Goal: Task Accomplishment & Management: Use online tool/utility

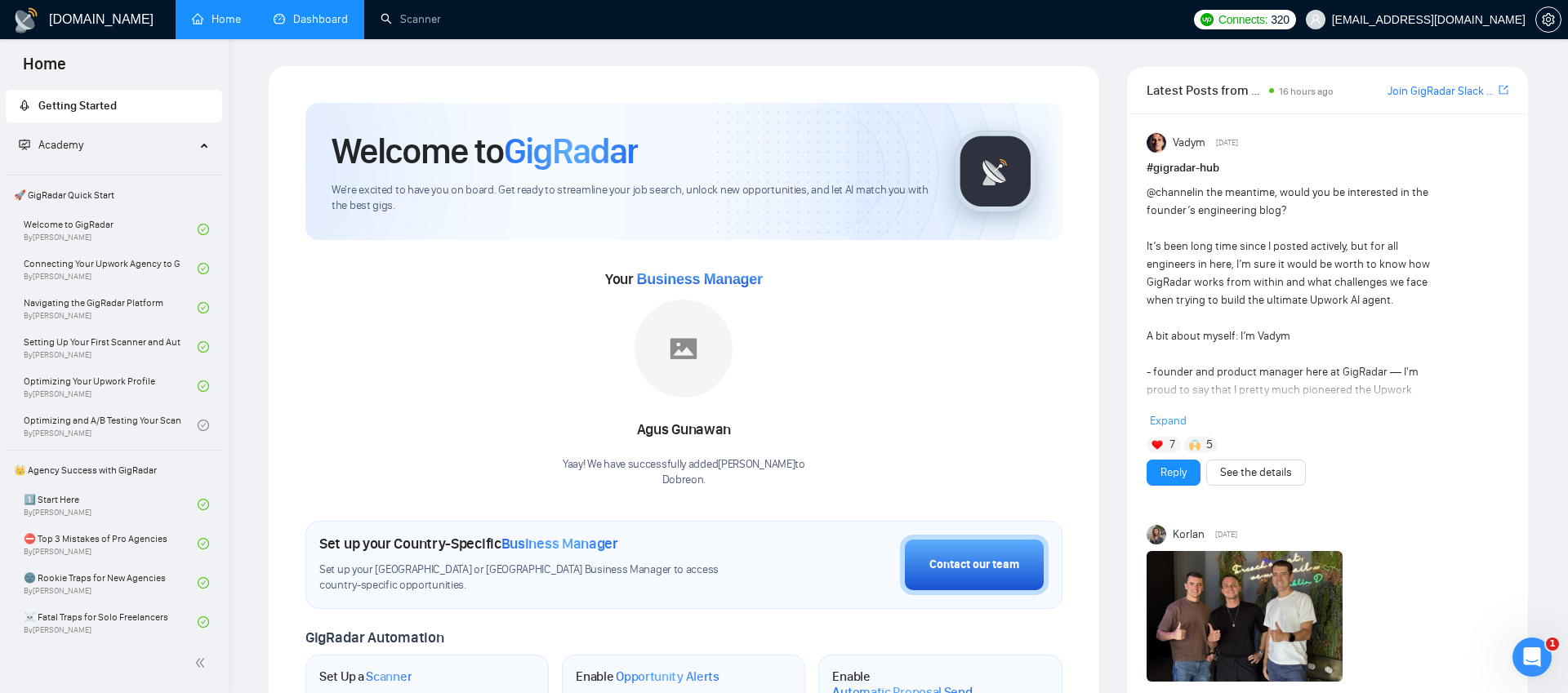
click at [288, 26] on link "Dashboard" at bounding box center [310, 19] width 74 height 14
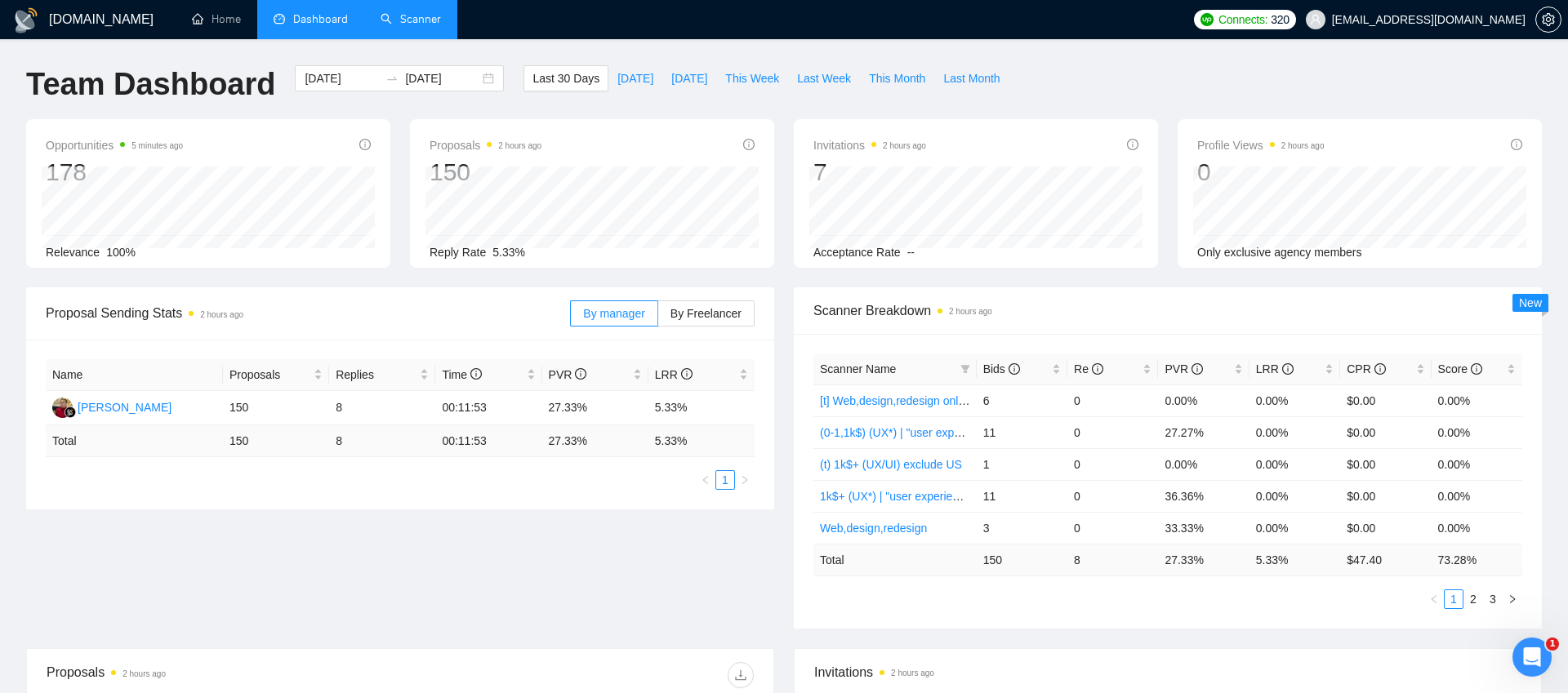
click at [410, 23] on link "Scanner" at bounding box center [410, 19] width 60 height 14
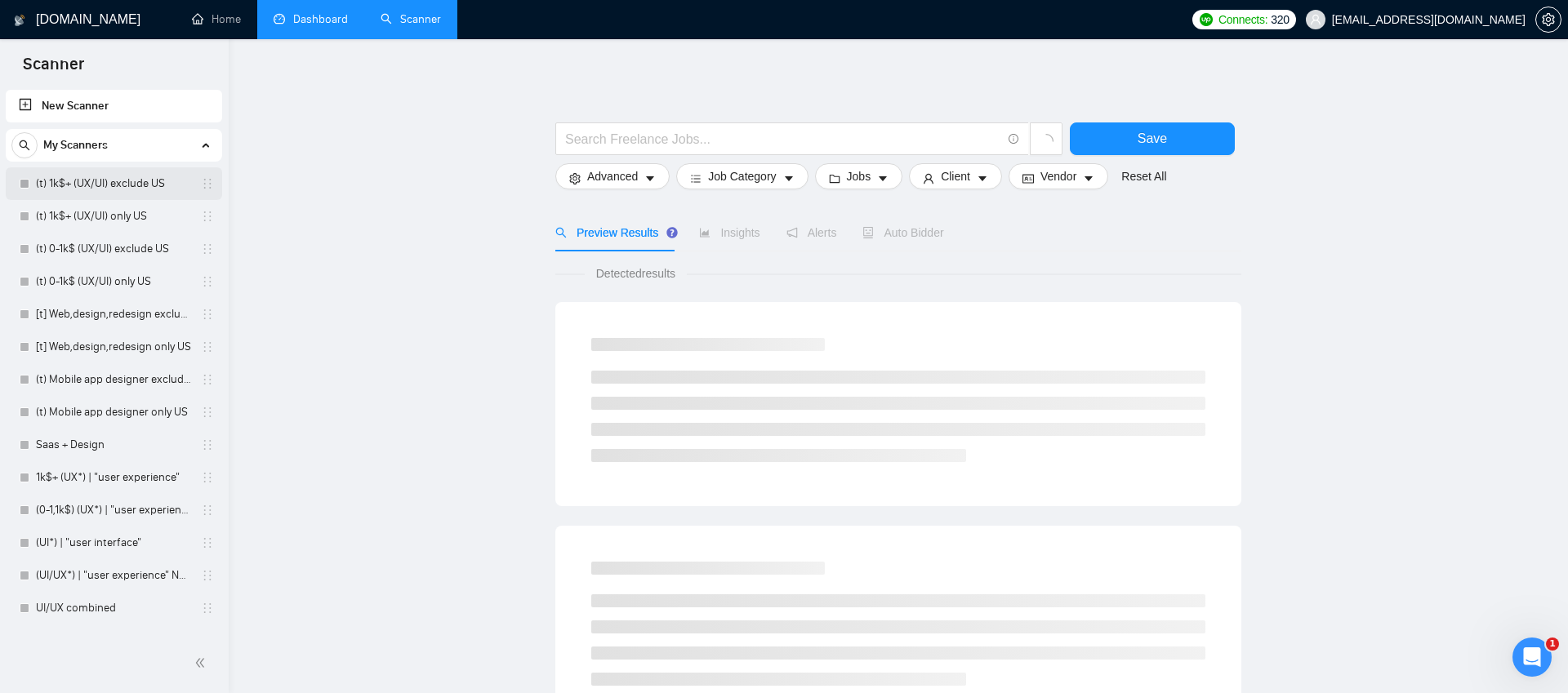
click at [121, 185] on link "(t) 1k$+ (UX/UI) exclude US" at bounding box center [113, 184] width 155 height 32
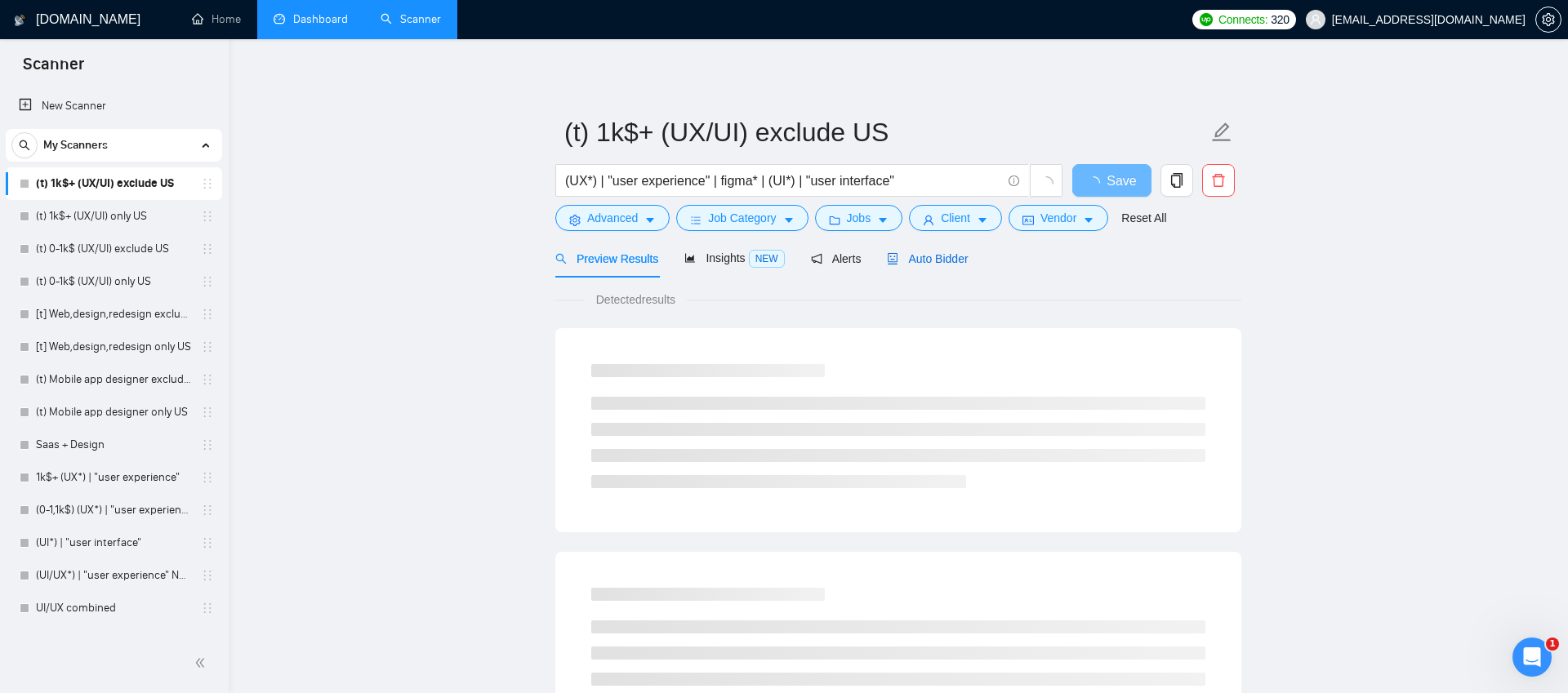
click at [931, 258] on span "Auto Bidder" at bounding box center [927, 259] width 81 height 13
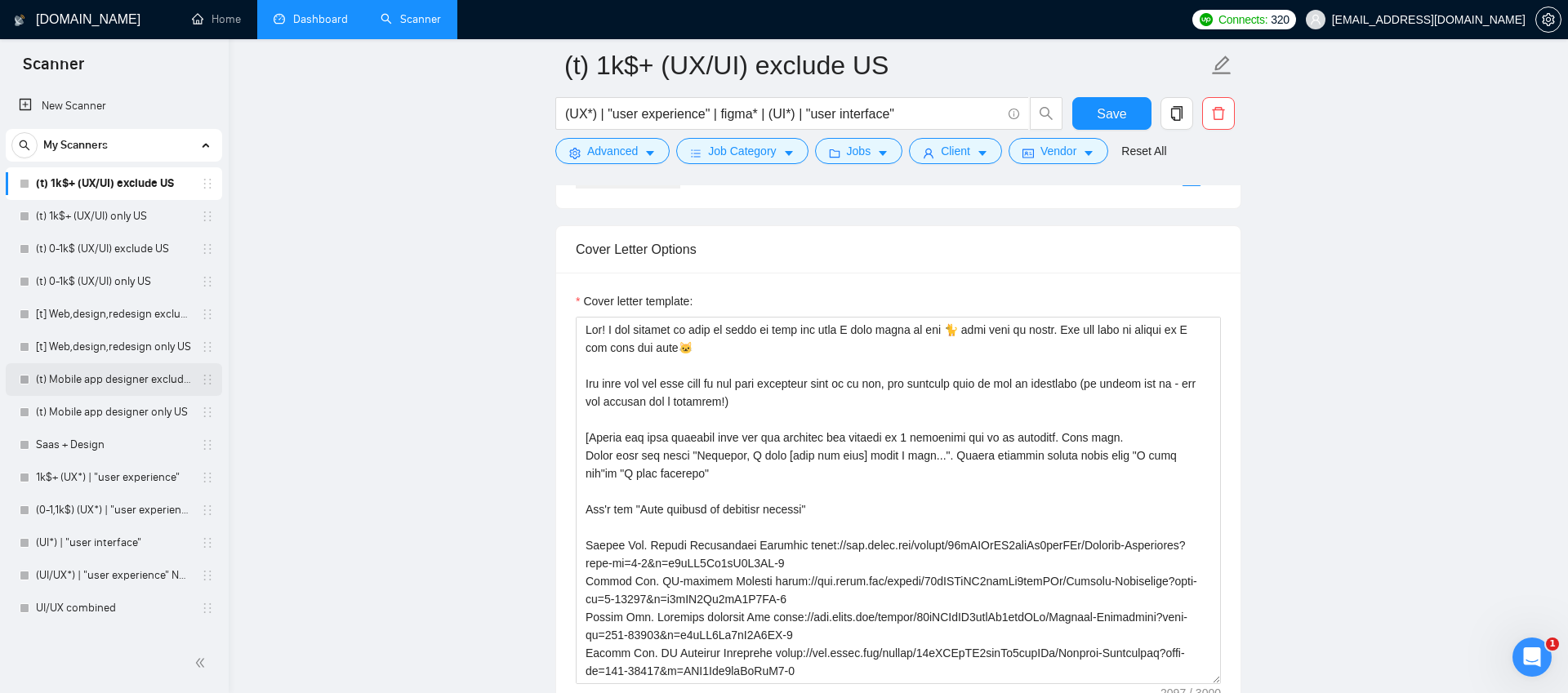
click at [95, 389] on link "(t) Mobile app designer exclude US" at bounding box center [113, 380] width 155 height 32
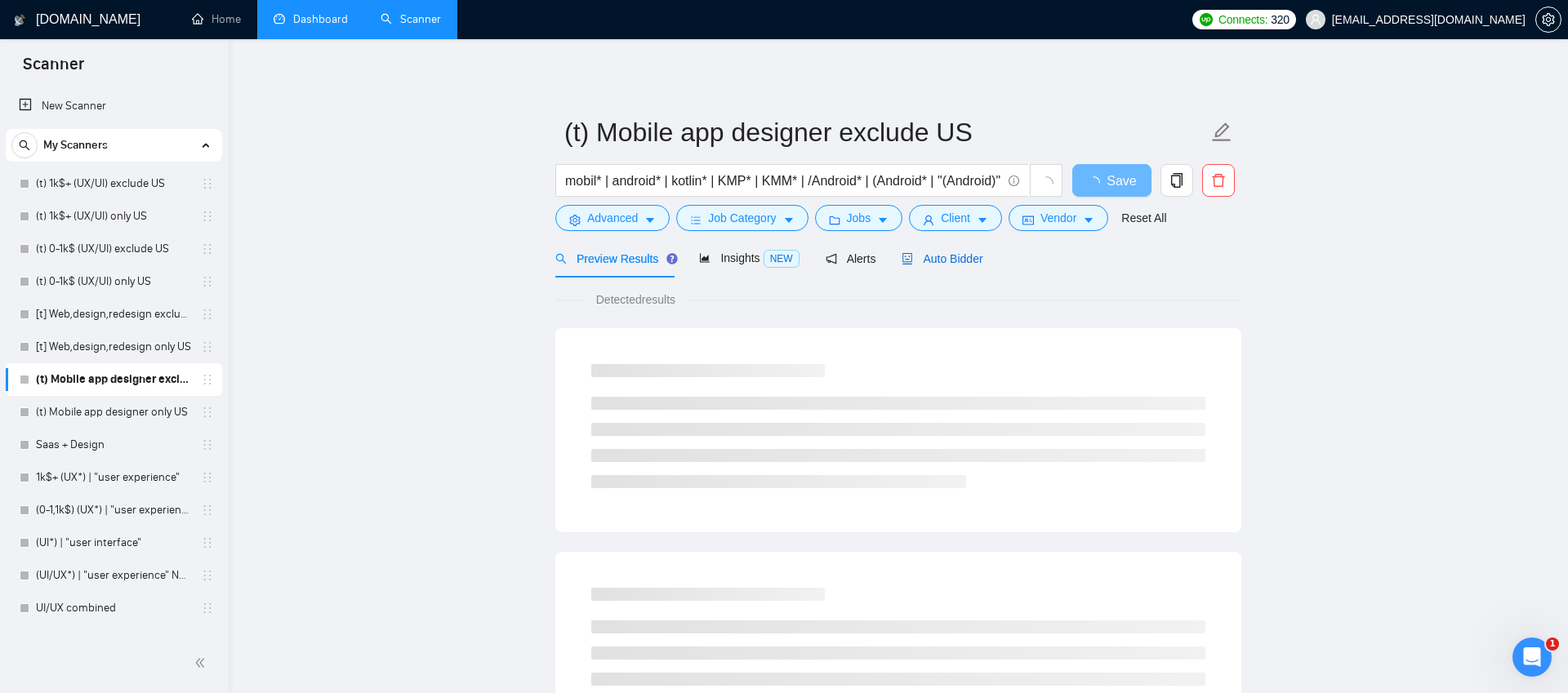
click at [969, 256] on span "Auto Bidder" at bounding box center [942, 259] width 81 height 13
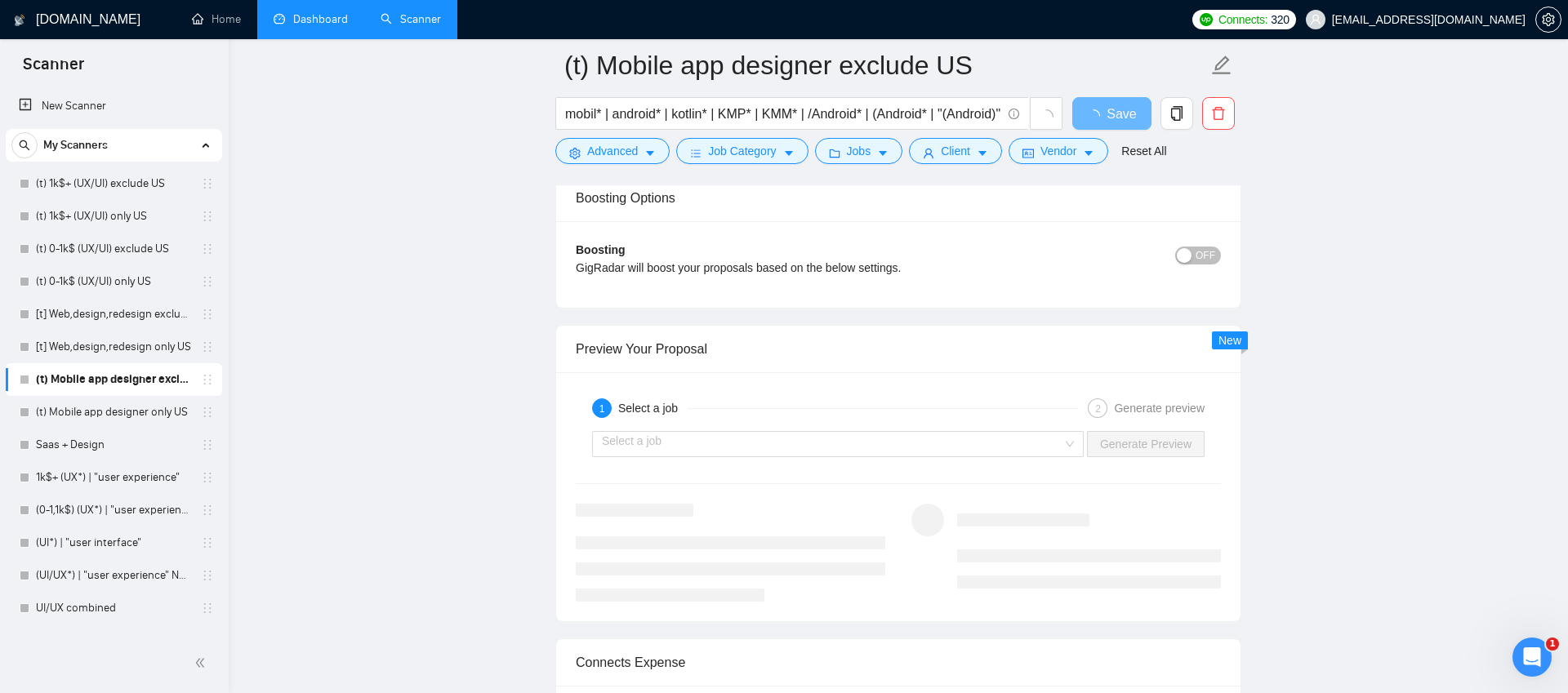
scroll to position [3076, 0]
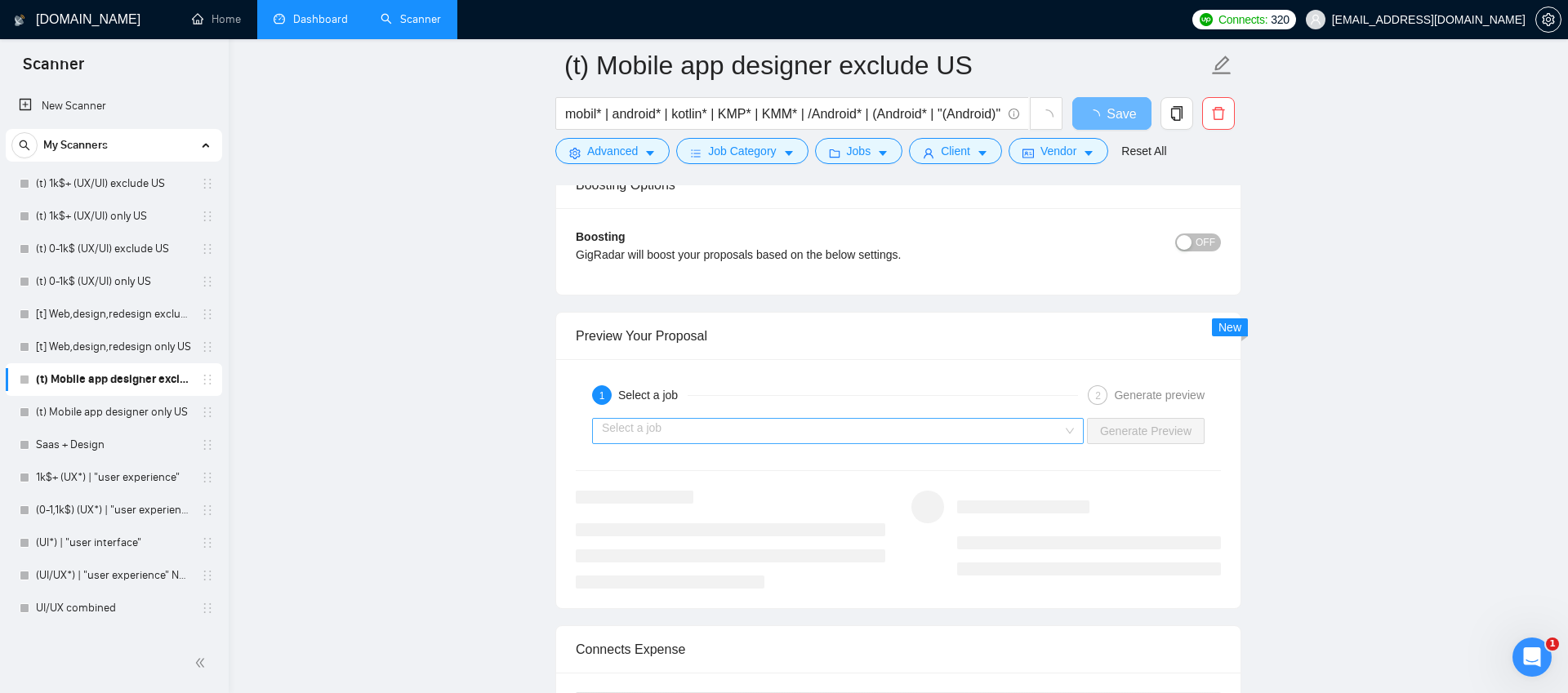
click at [668, 442] on input "search" at bounding box center [832, 431] width 461 height 25
click at [674, 427] on input "search" at bounding box center [832, 431] width 461 height 25
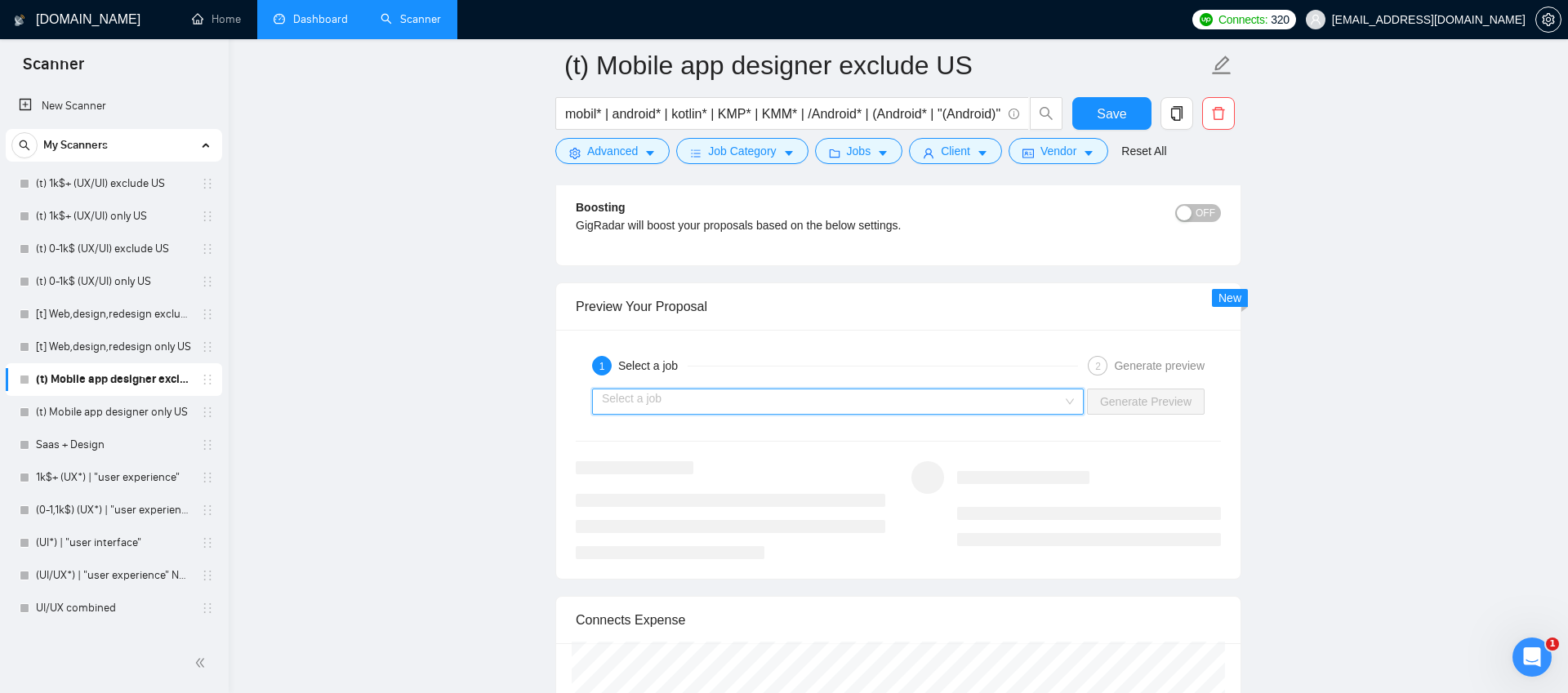
scroll to position [3160, 0]
click at [803, 389] on input "search" at bounding box center [832, 399] width 461 height 25
click at [782, 394] on input "search" at bounding box center [832, 399] width 461 height 25
click at [122, 347] on link "[t] Web,design,redesign only US" at bounding box center [113, 346] width 155 height 32
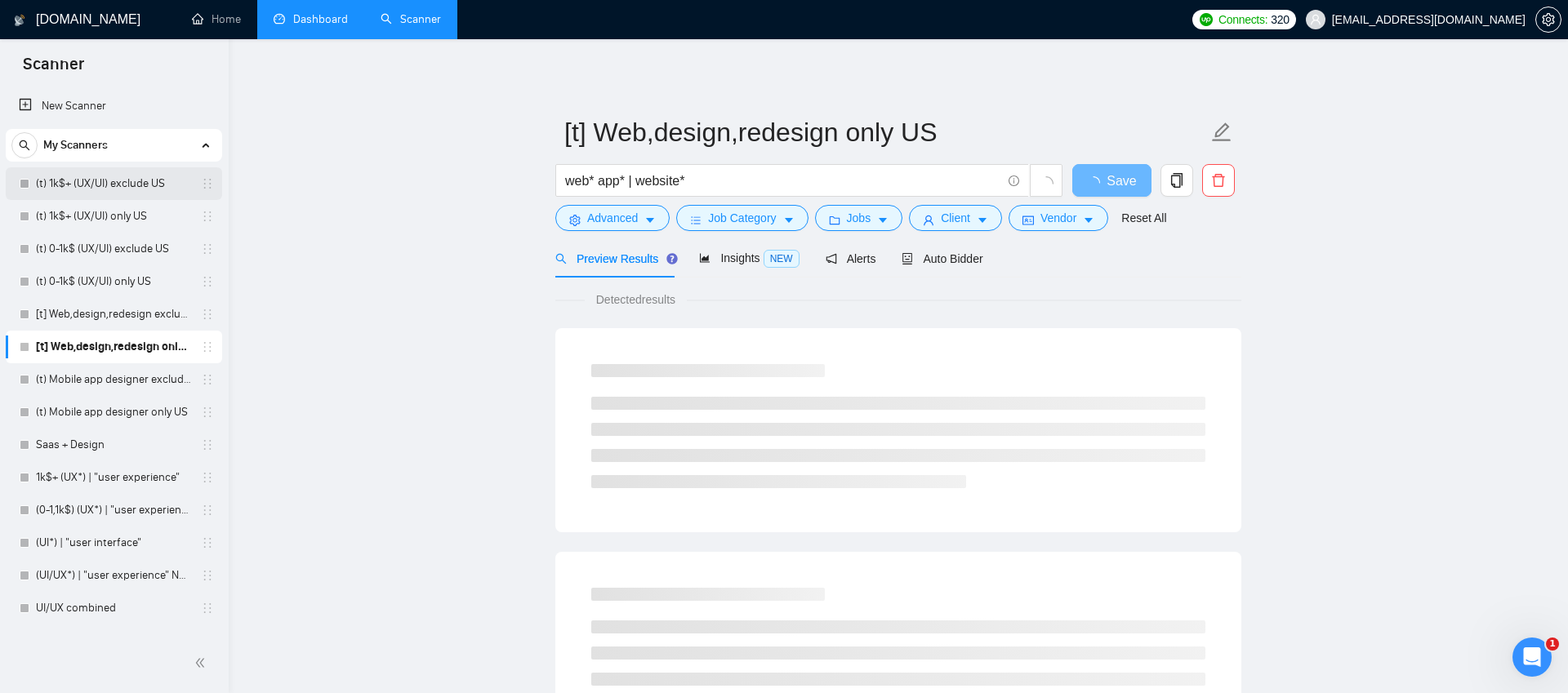
click at [115, 185] on link "(t) 1k$+ (UX/UI) exclude US" at bounding box center [113, 184] width 155 height 32
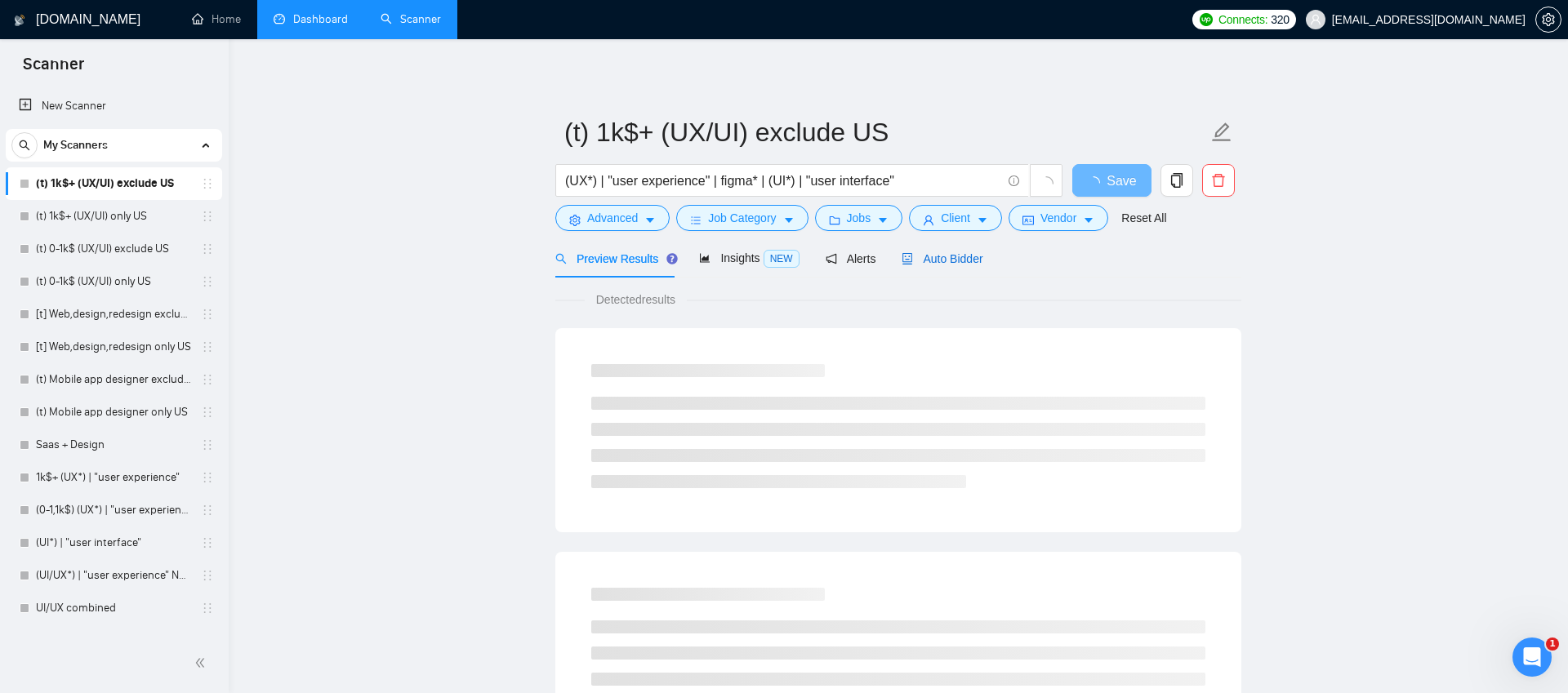
click at [969, 258] on span "Auto Bidder" at bounding box center [942, 259] width 81 height 13
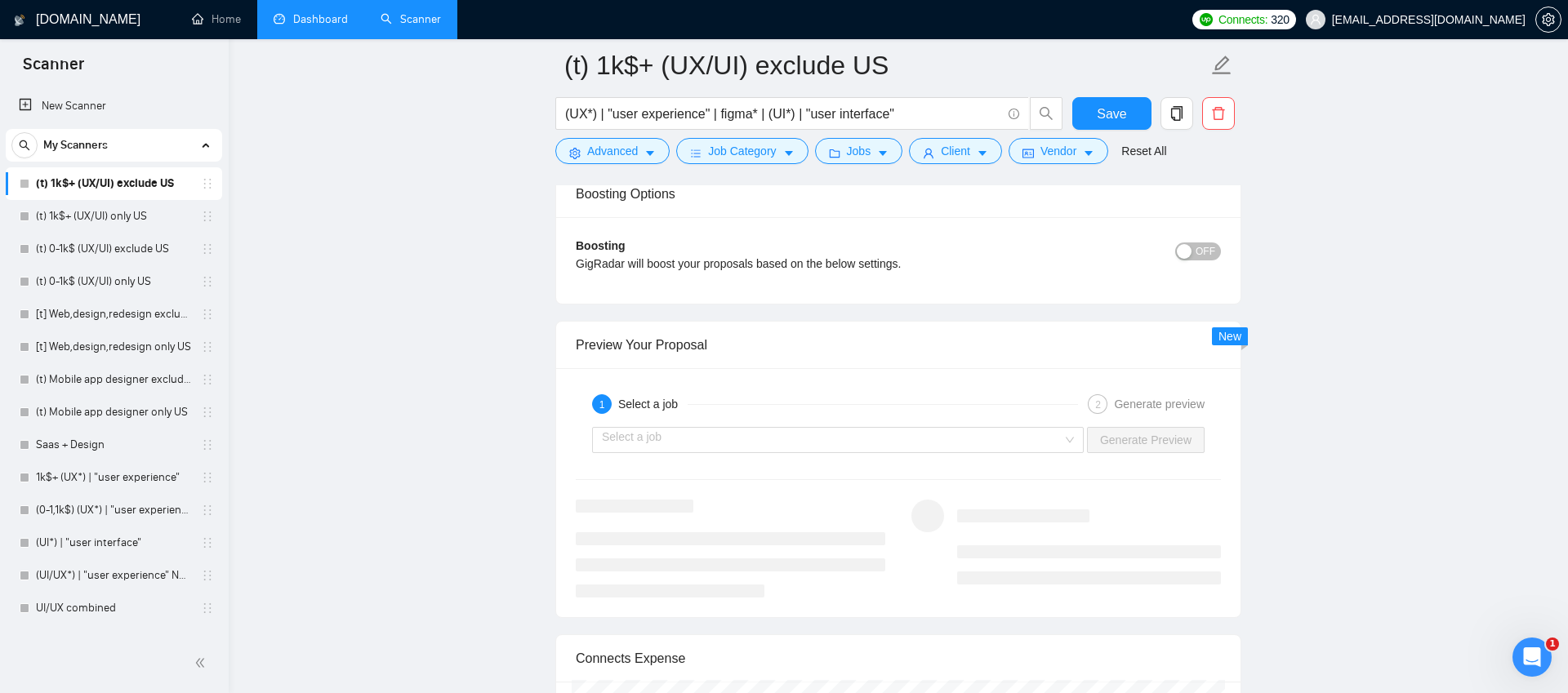
scroll to position [2948, 0]
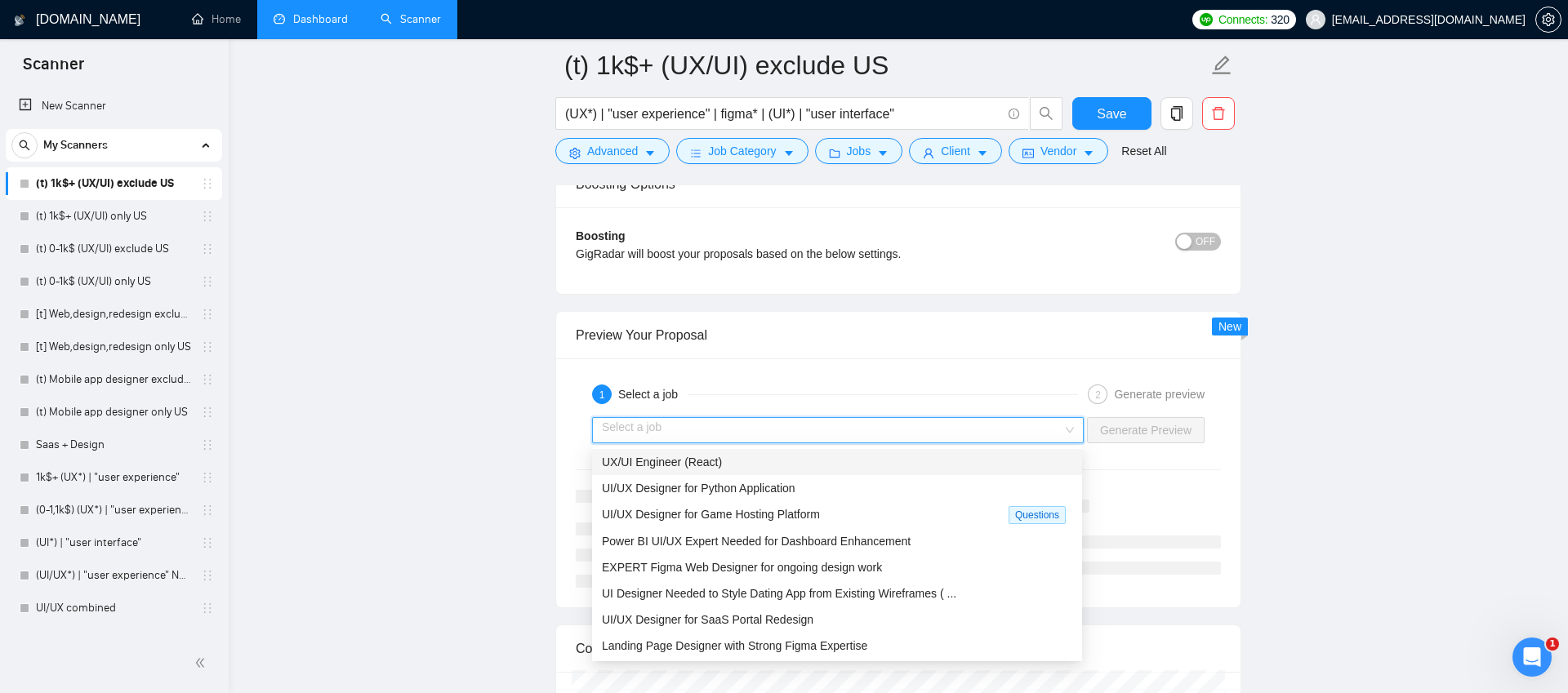
click at [786, 436] on input "search" at bounding box center [832, 430] width 461 height 25
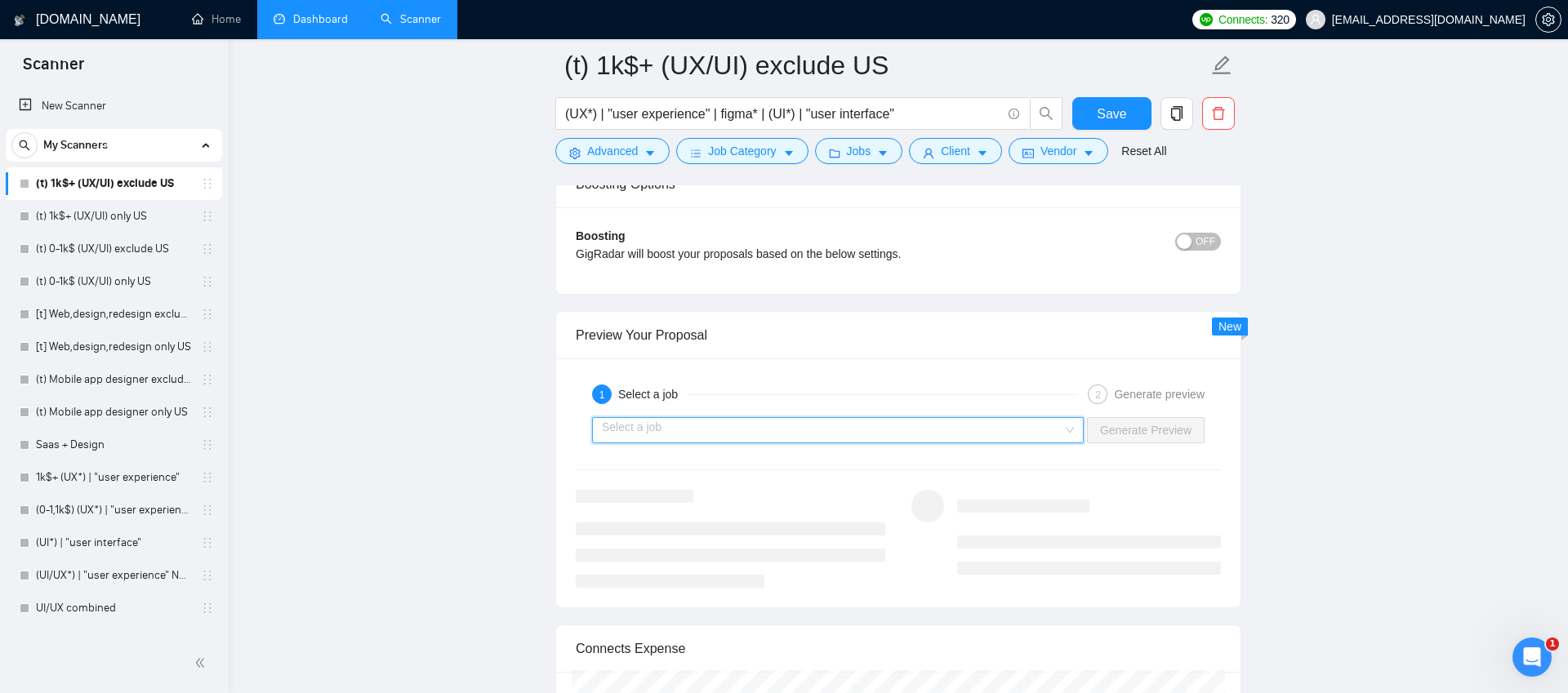
click at [683, 429] on input "search" at bounding box center [832, 430] width 461 height 25
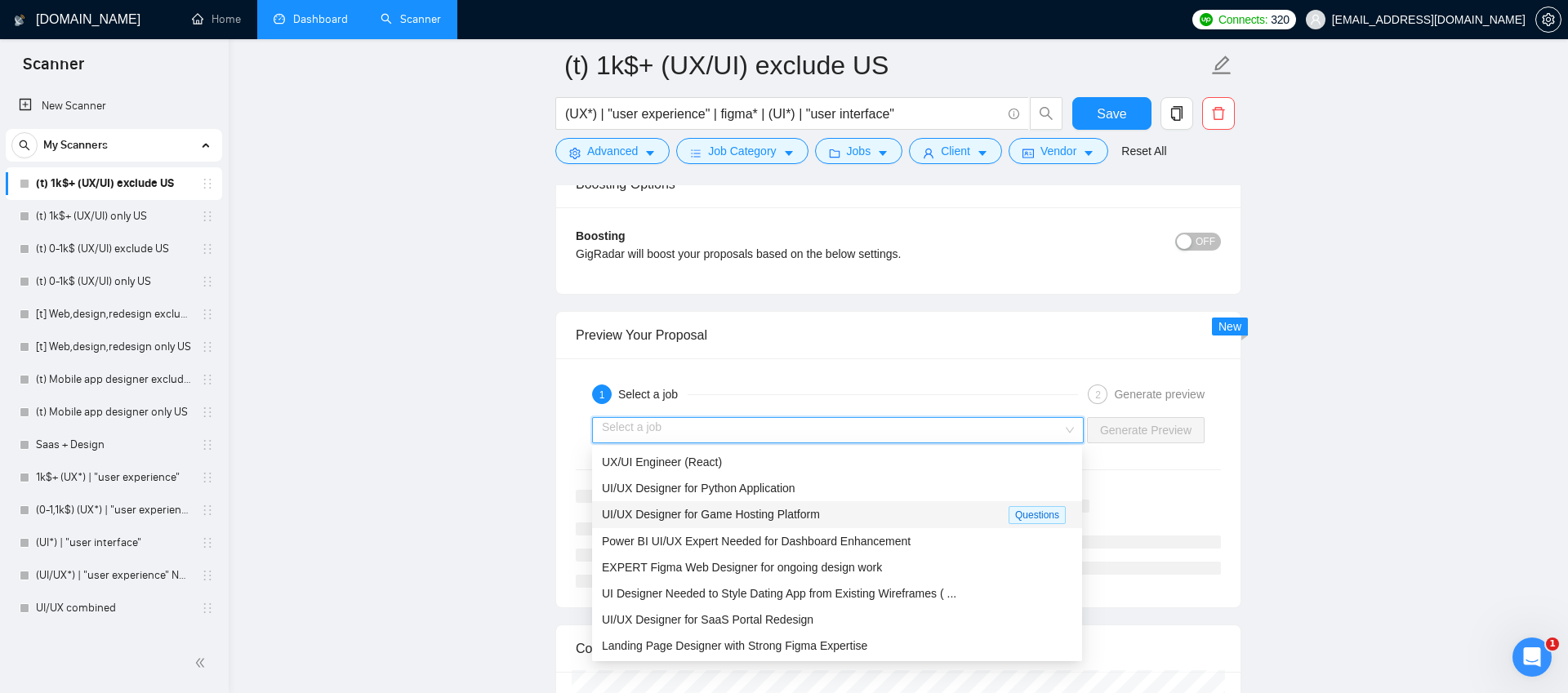
scroll to position [2933, 0]
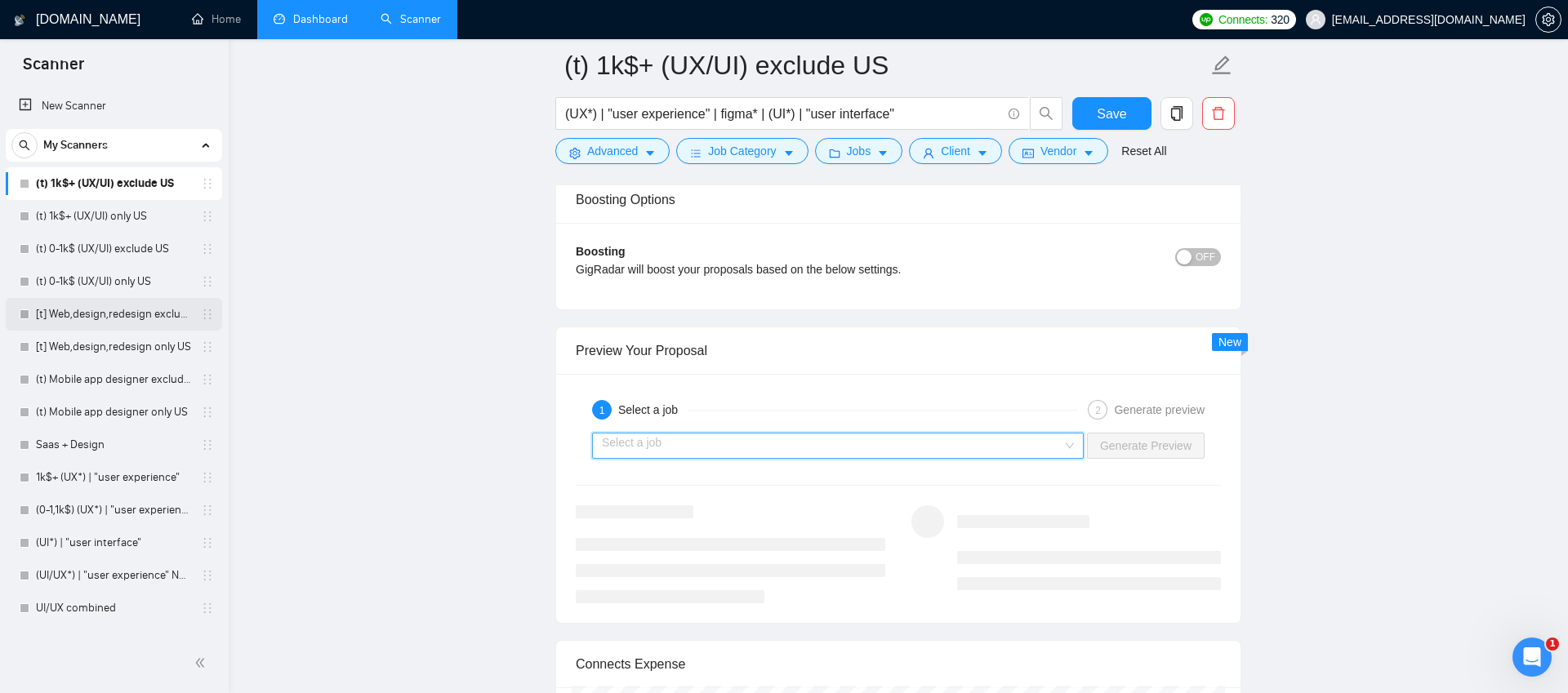
click at [96, 314] on link "[t] Web,design,redesign exclude US" at bounding box center [113, 314] width 155 height 32
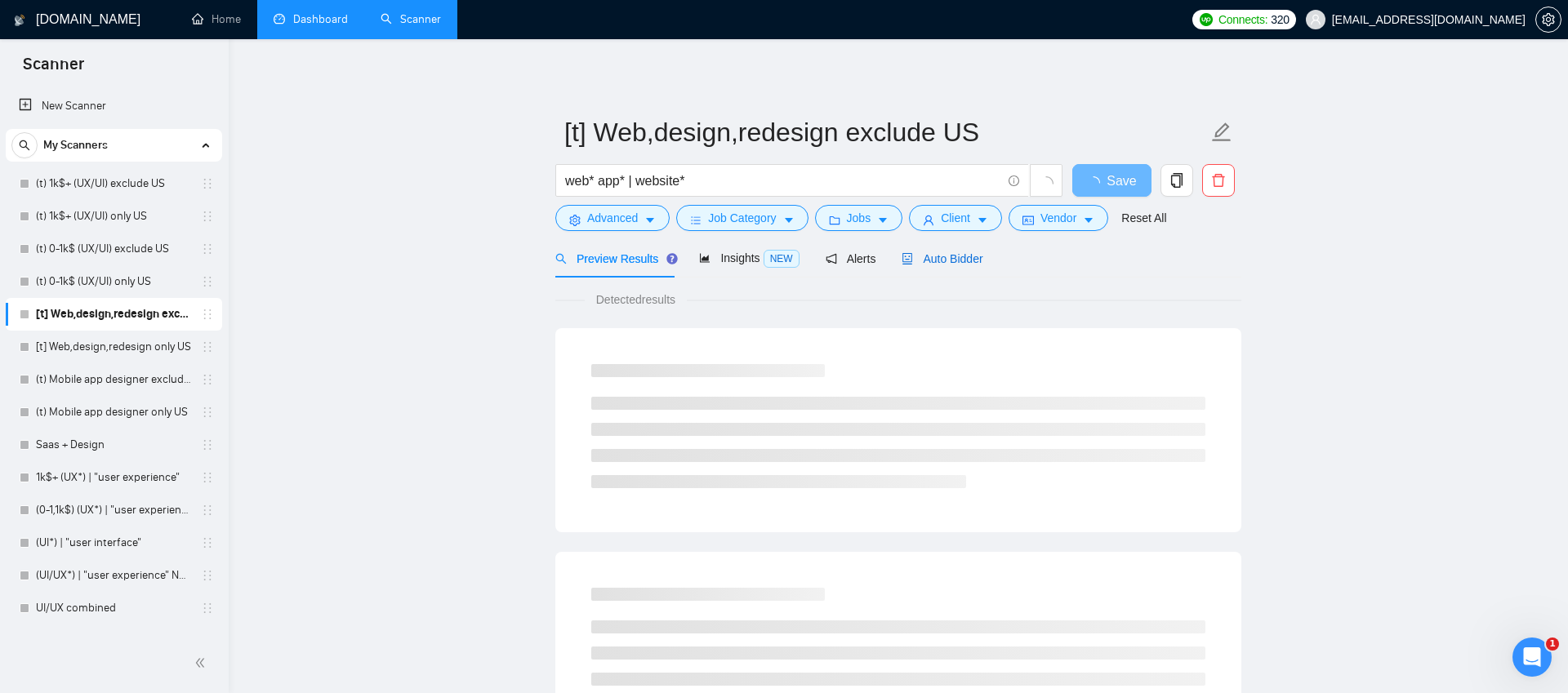
click at [943, 255] on span "Auto Bidder" at bounding box center [942, 259] width 81 height 13
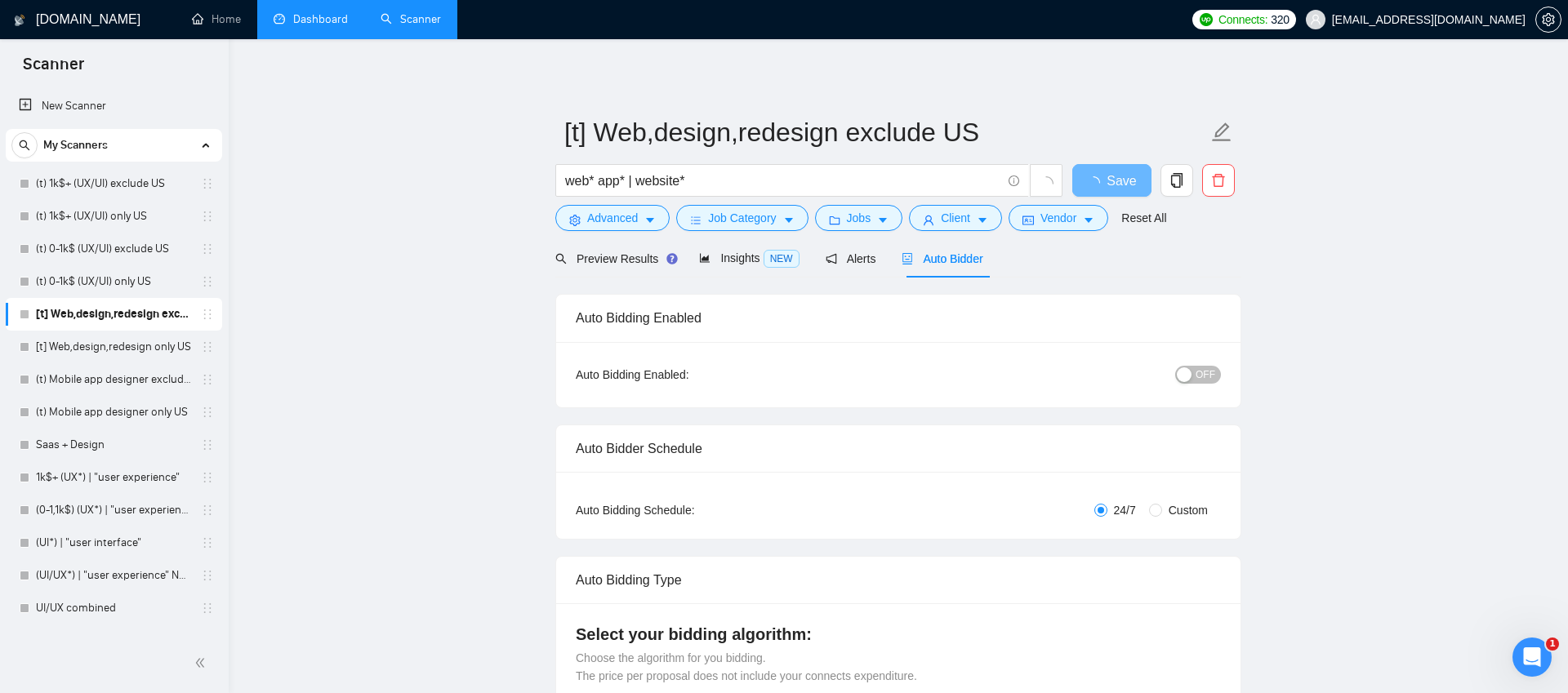
radio input "false"
radio input "true"
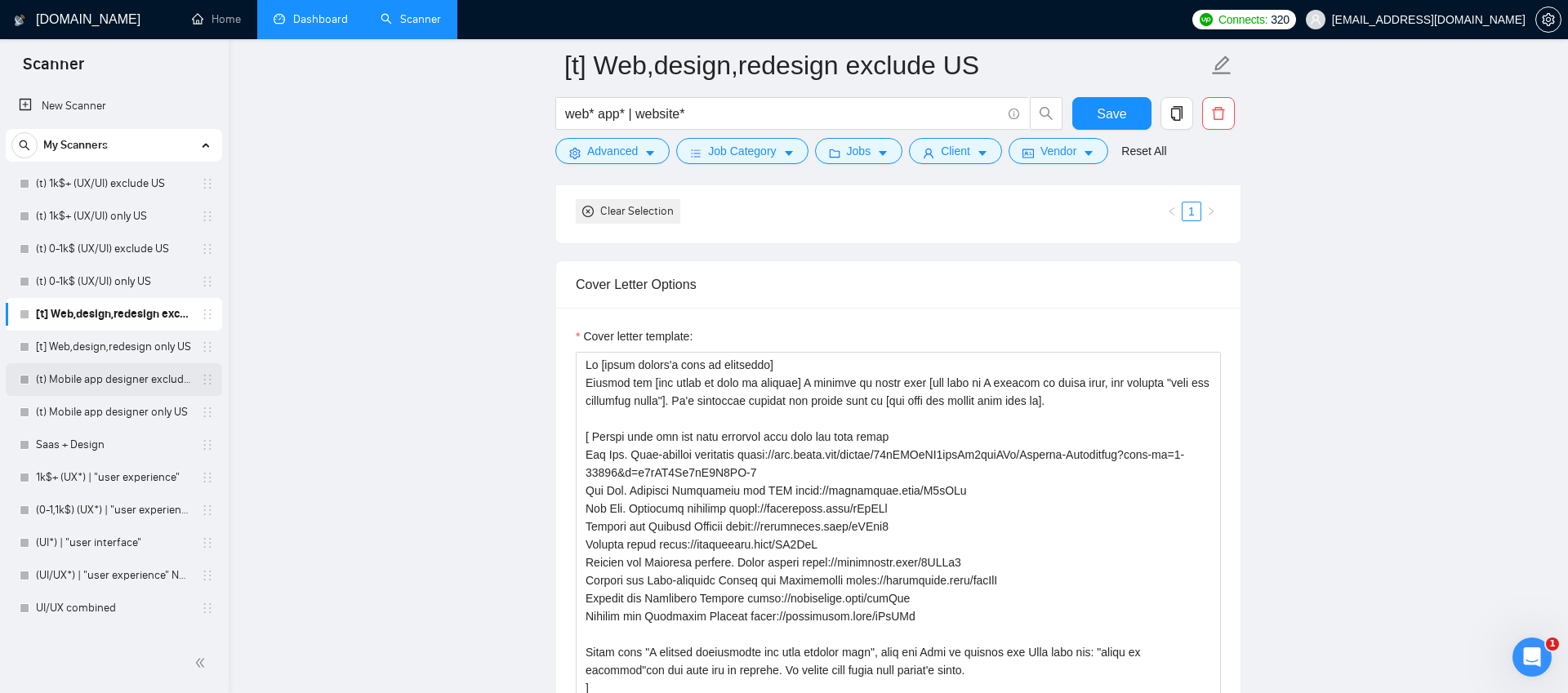
click at [98, 377] on link "(t) Mobile app designer exclude US" at bounding box center [113, 380] width 155 height 32
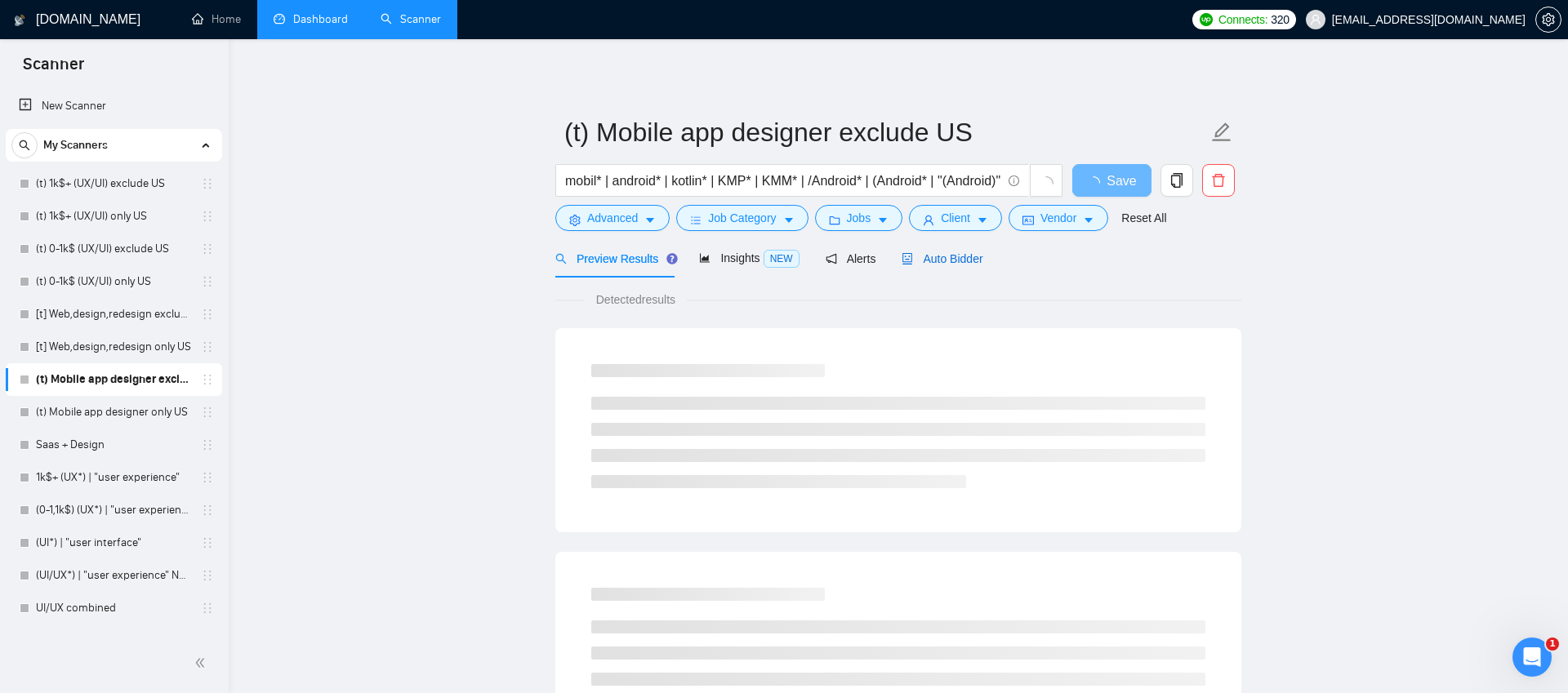
click at [948, 260] on span "Auto Bidder" at bounding box center [942, 259] width 81 height 13
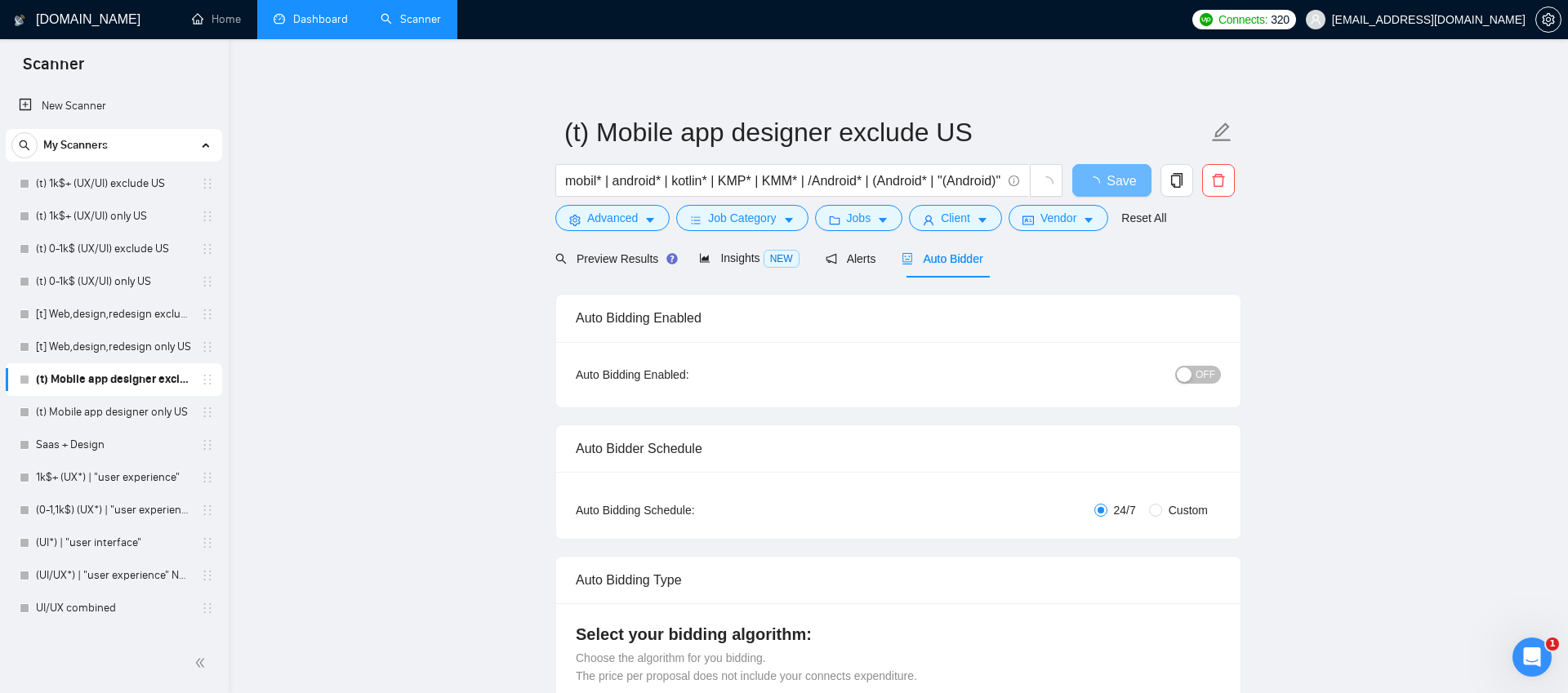
radio input "false"
radio input "true"
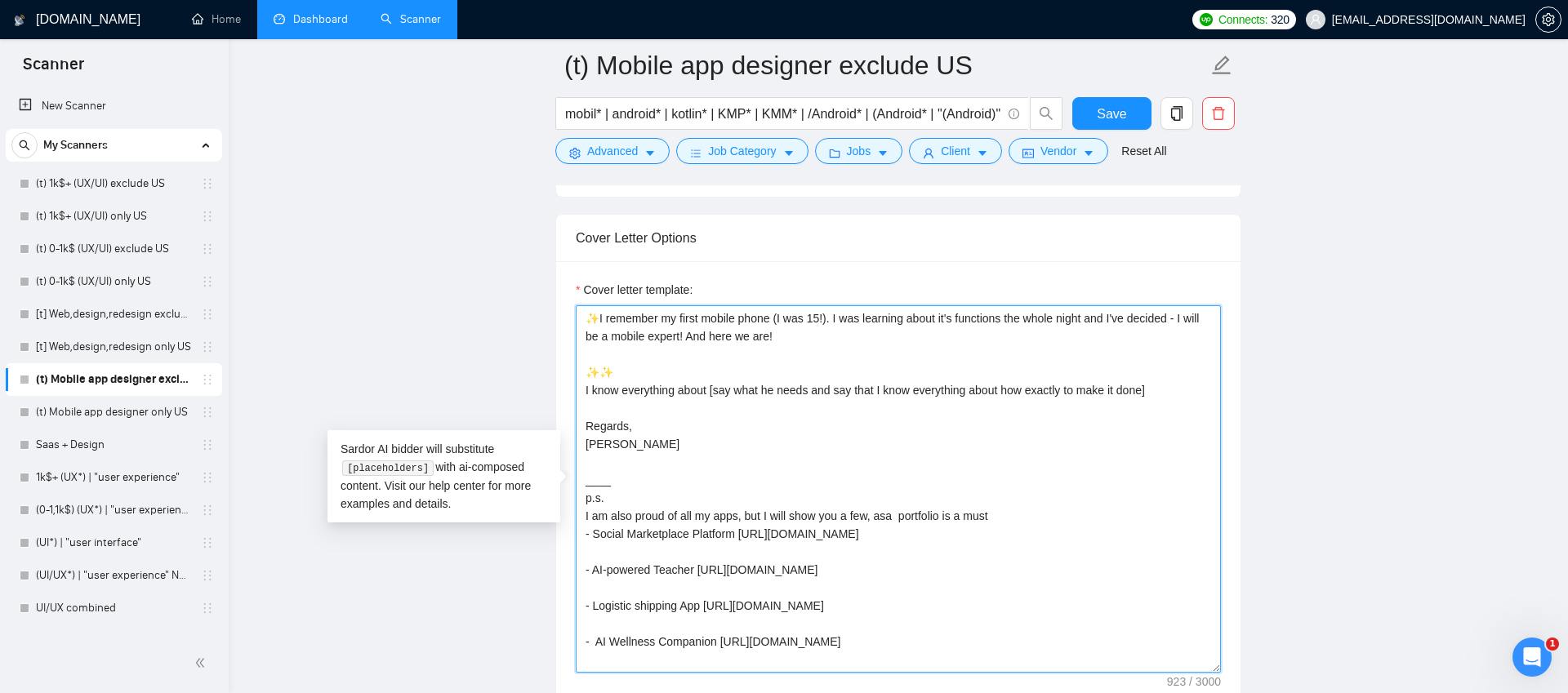
click at [678, 319] on textarea "✨I remember my first mobile phone (I was 15!). I was learning about it's functi…" at bounding box center [899, 489] width 645 height 367
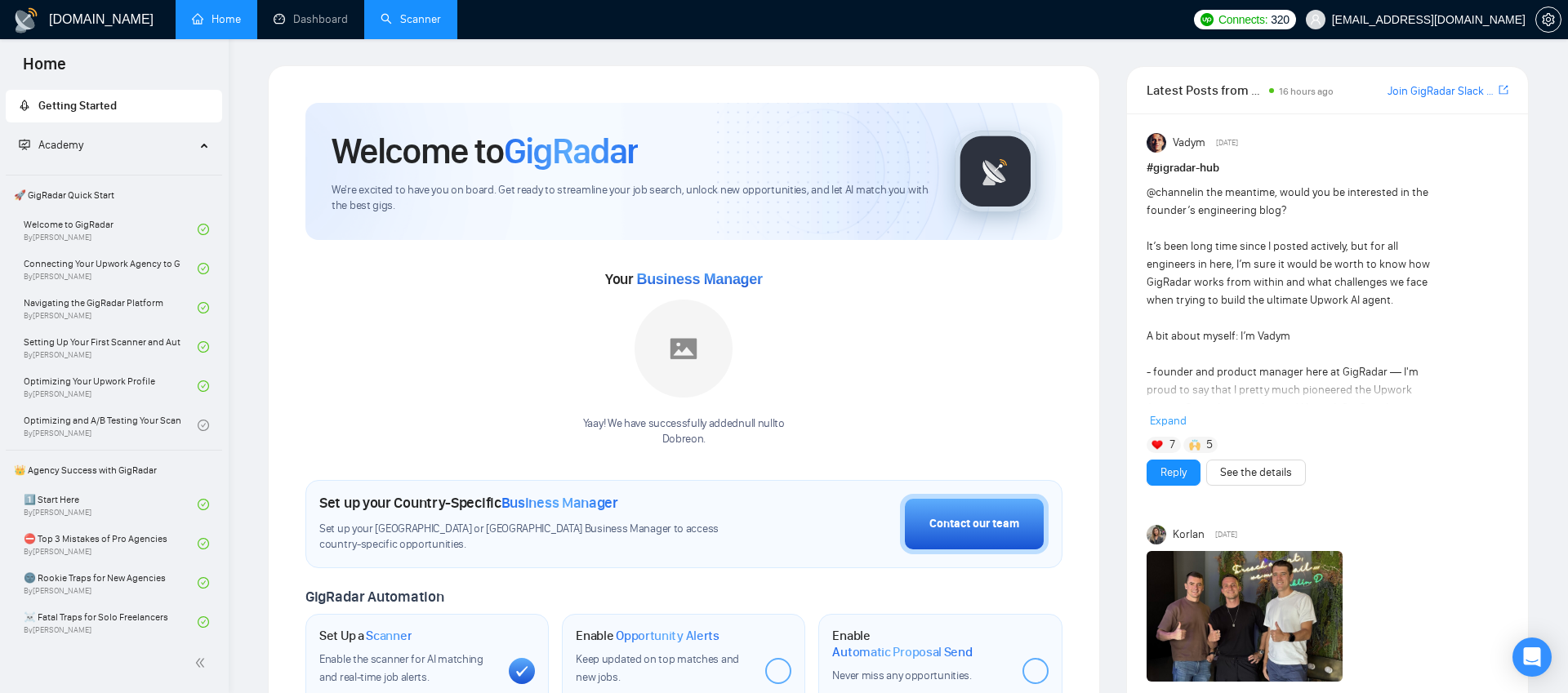
click at [393, 12] on link "Scanner" at bounding box center [410, 19] width 60 height 14
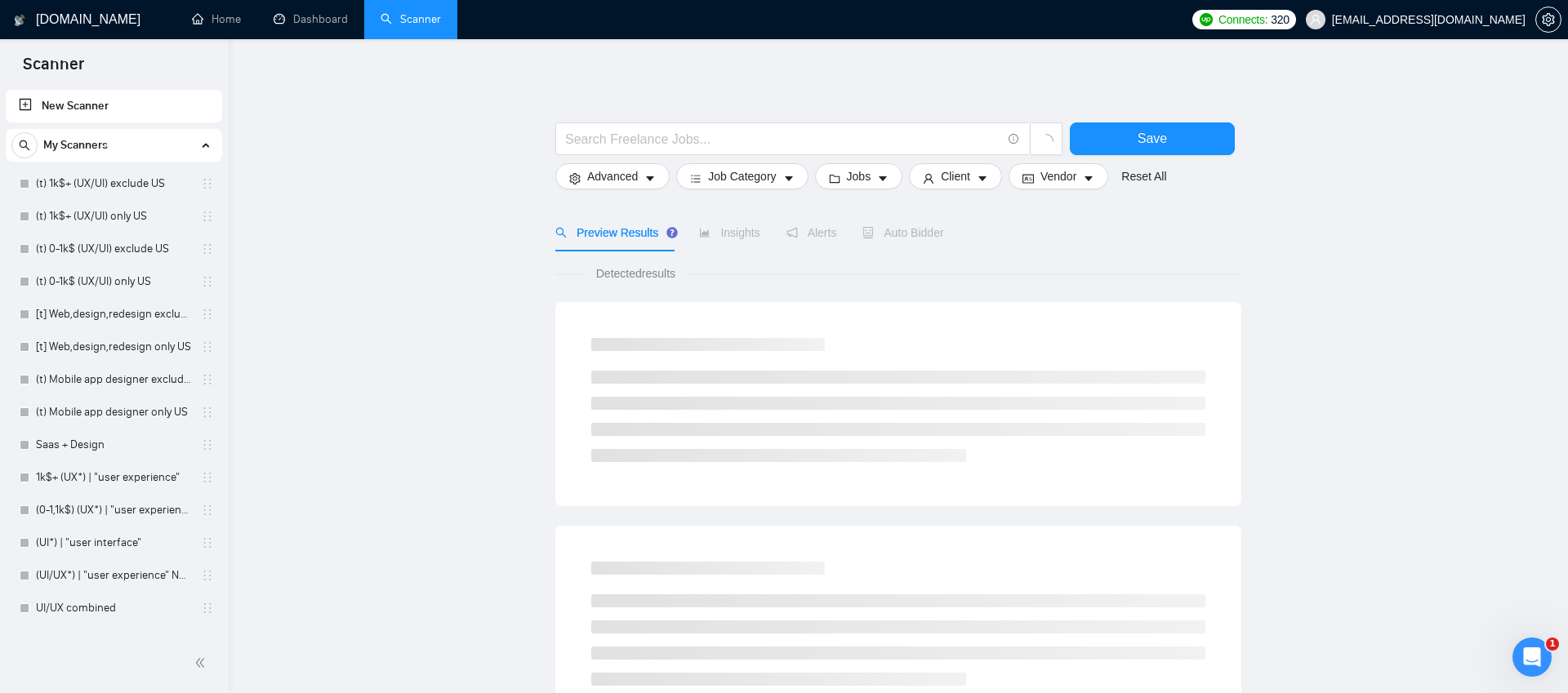
click at [191, 143] on div "My Scanners" at bounding box center [113, 146] width 205 height 32
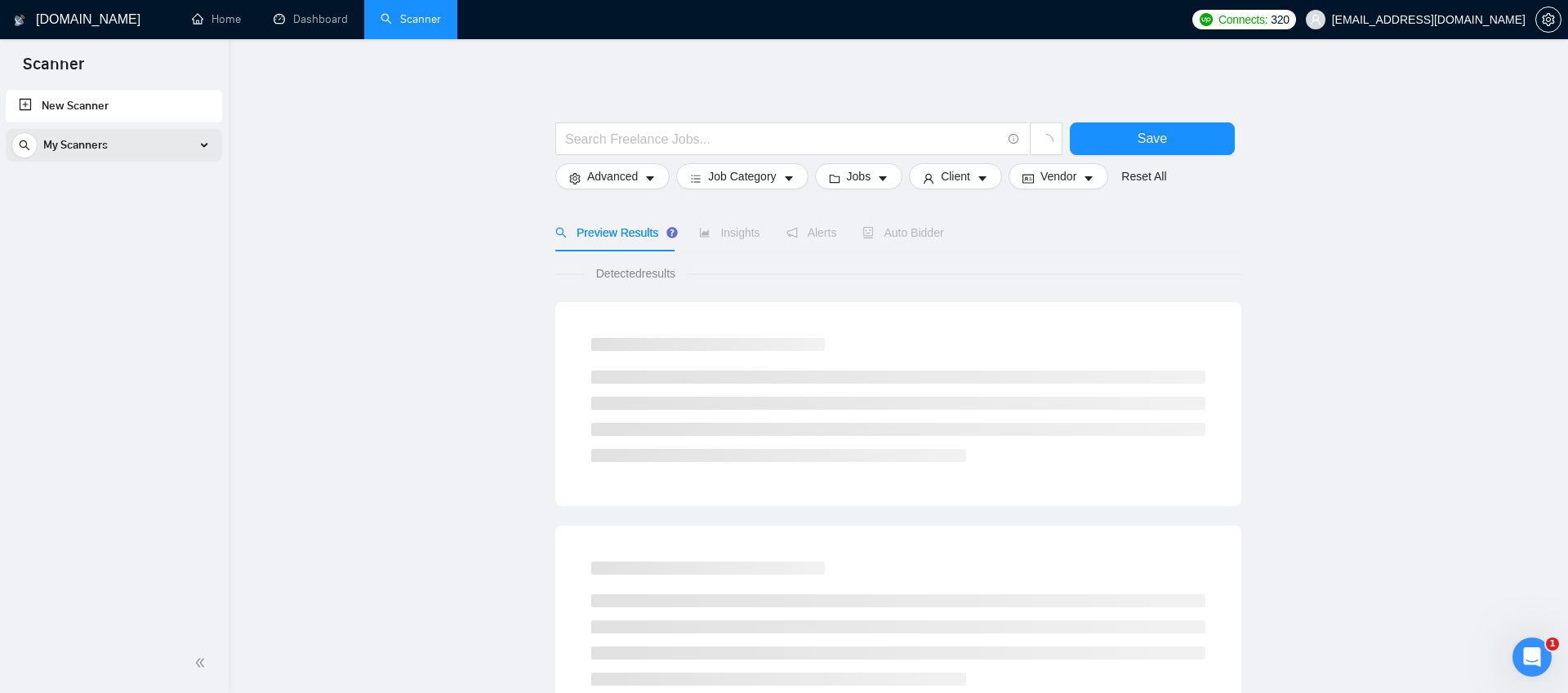
click at [205, 143] on icon at bounding box center [205, 145] width 0 height 9
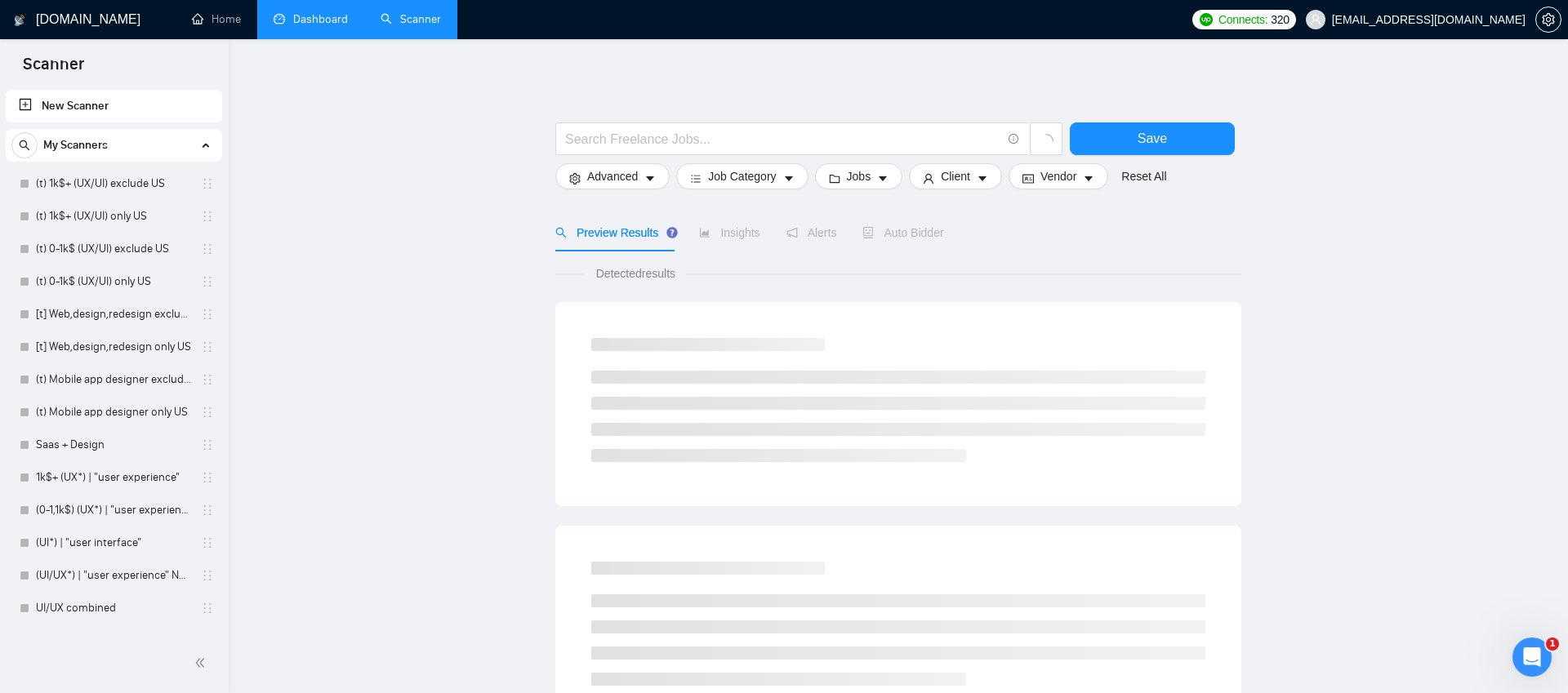
click at [307, 14] on link "Dashboard" at bounding box center [310, 19] width 74 height 14
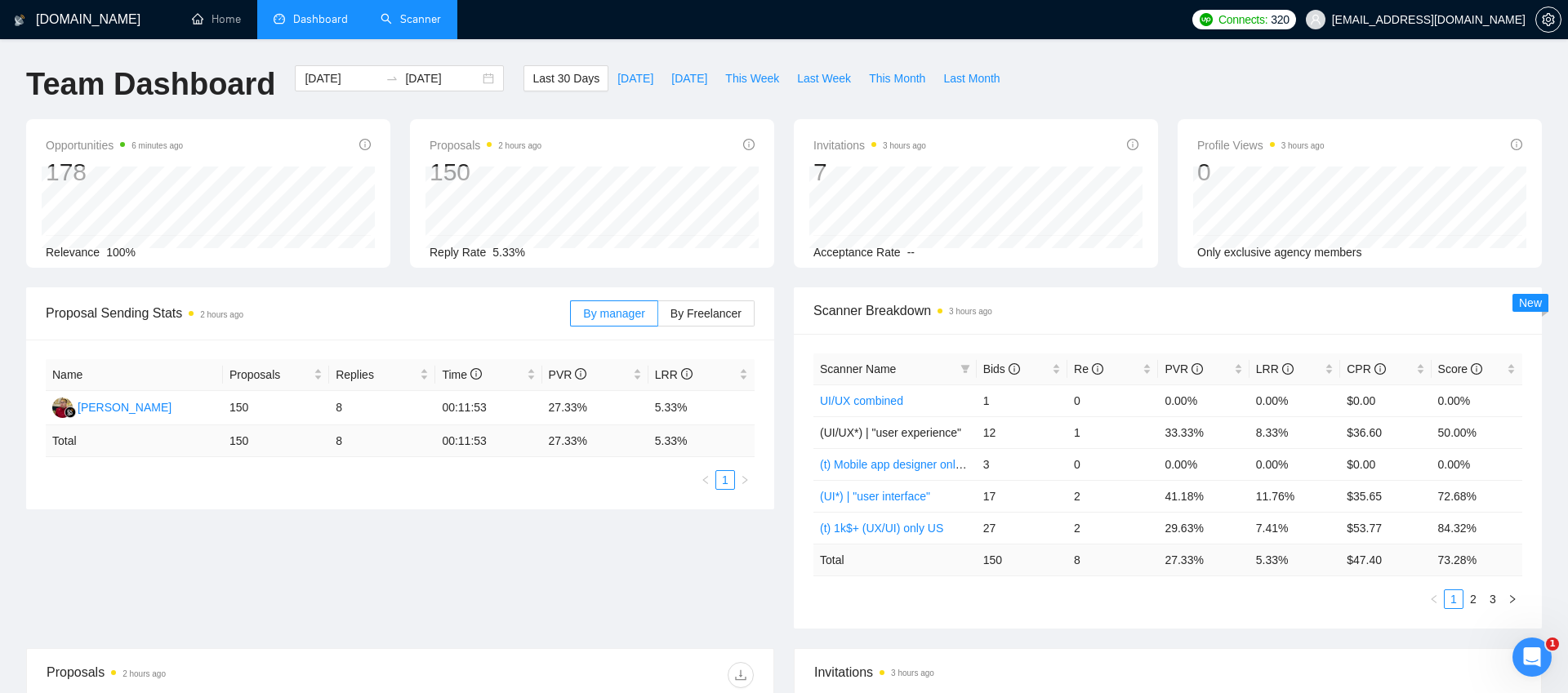
click at [406, 15] on link "Scanner" at bounding box center [410, 19] width 60 height 14
